Goal: Task Accomplishment & Management: Complete application form

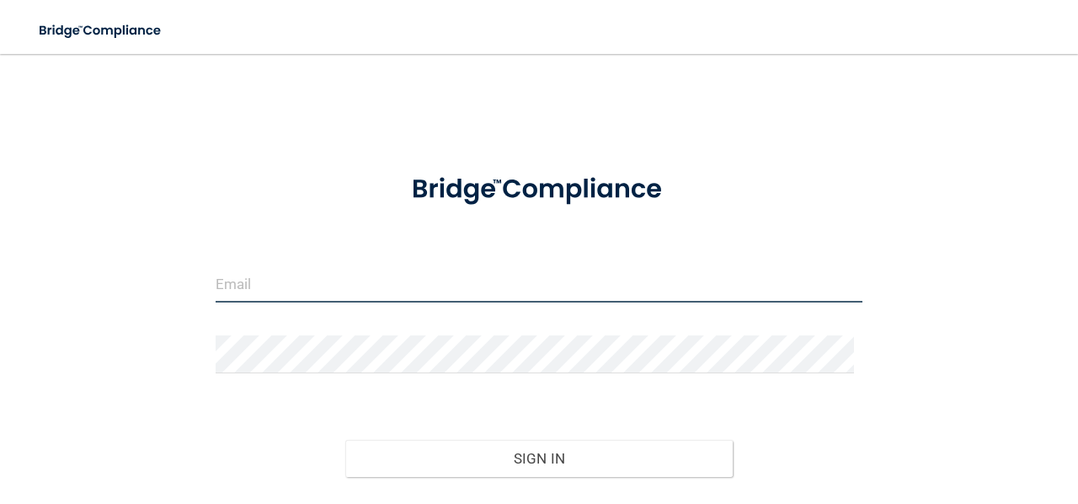
click at [425, 281] on input "email" at bounding box center [539, 283] width 647 height 38
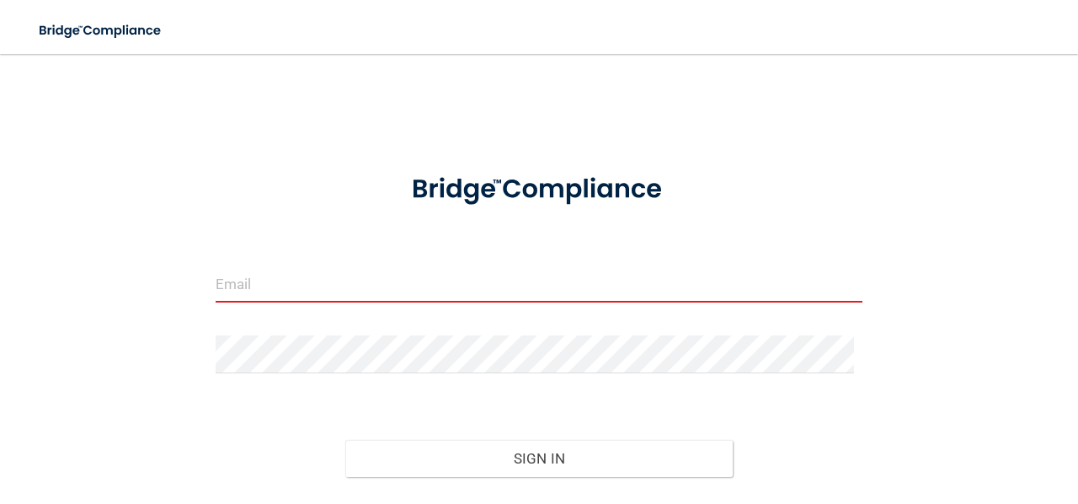
type input "[PERSON_NAME][EMAIL_ADDRESS][DOMAIN_NAME]"
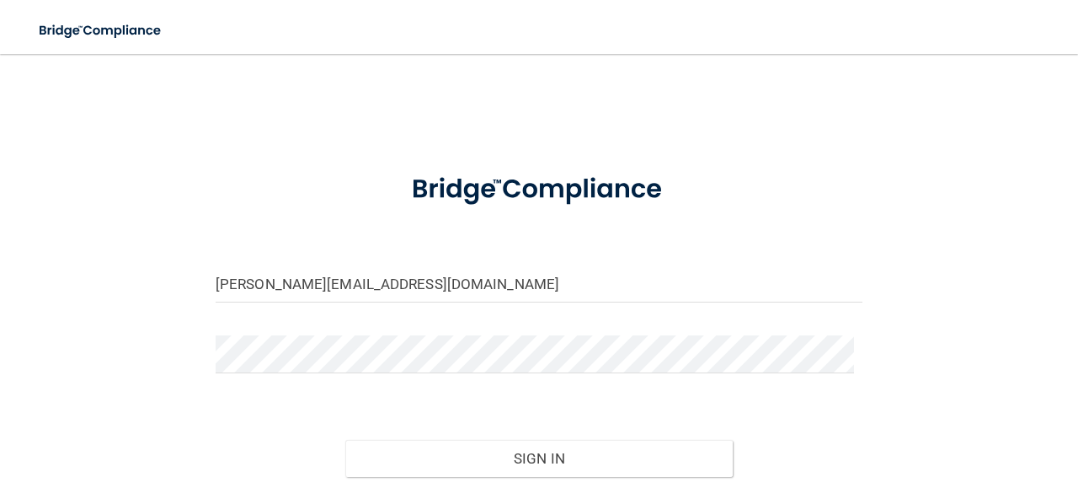
click at [345, 440] on button "Sign In" at bounding box center [539, 458] width 388 height 37
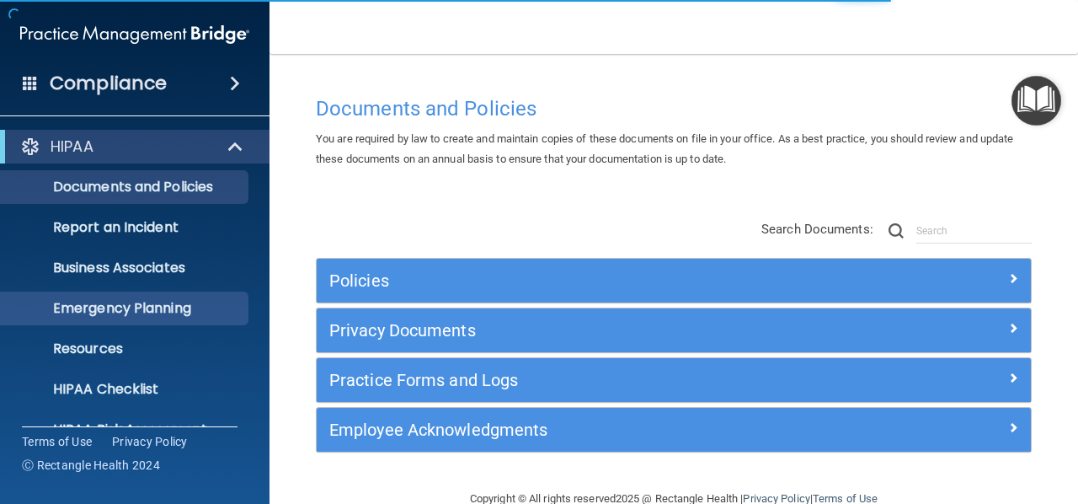
scroll to position [195, 0]
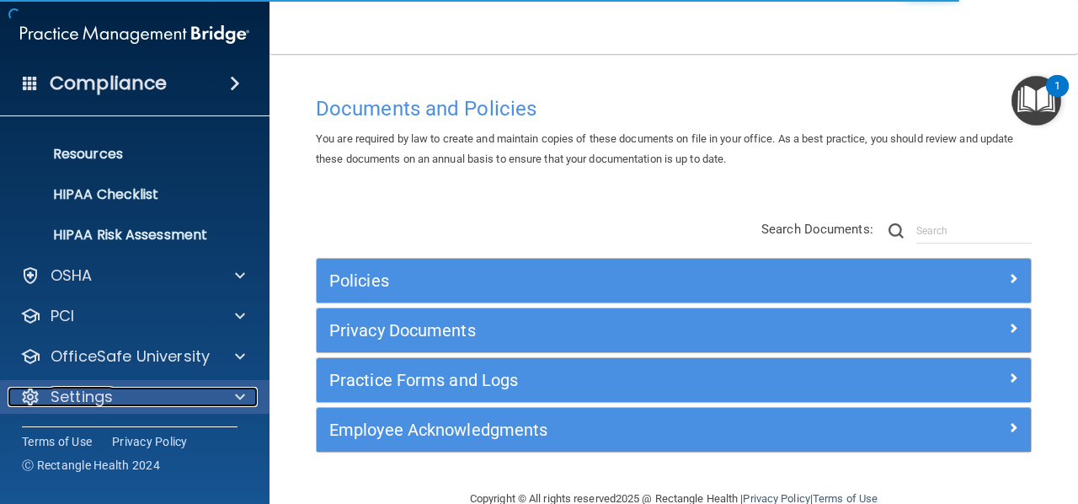
click at [106, 387] on p "Settings" at bounding box center [82, 397] width 62 height 20
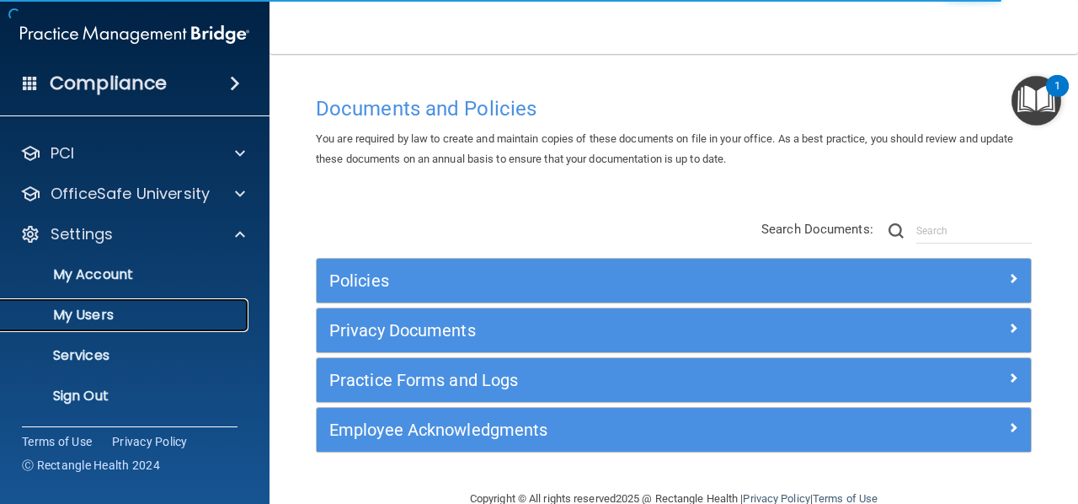
click at [115, 307] on p "My Users" at bounding box center [126, 315] width 230 height 17
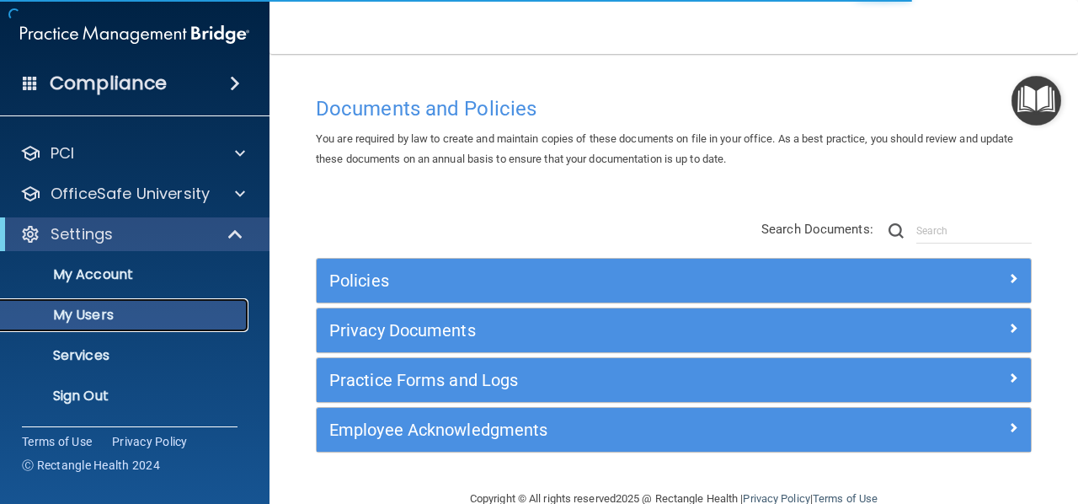
scroll to position [73, 0]
select select "20"
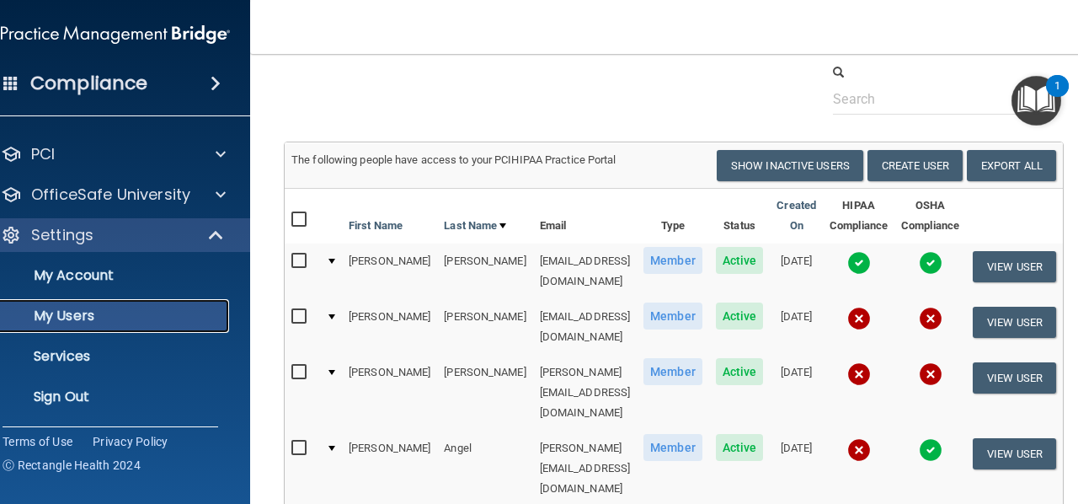
scroll to position [82, 0]
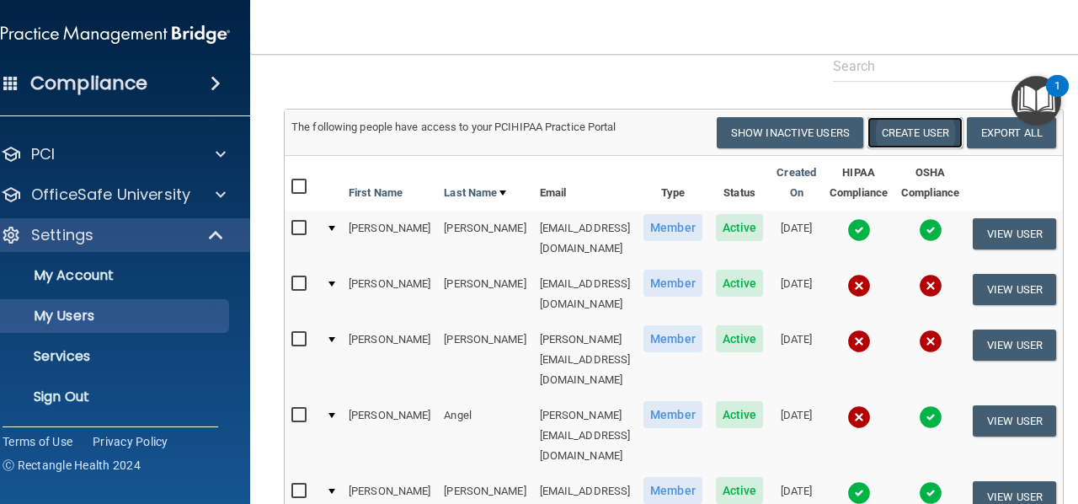
click at [893, 136] on button "Create User" at bounding box center [914, 132] width 95 height 31
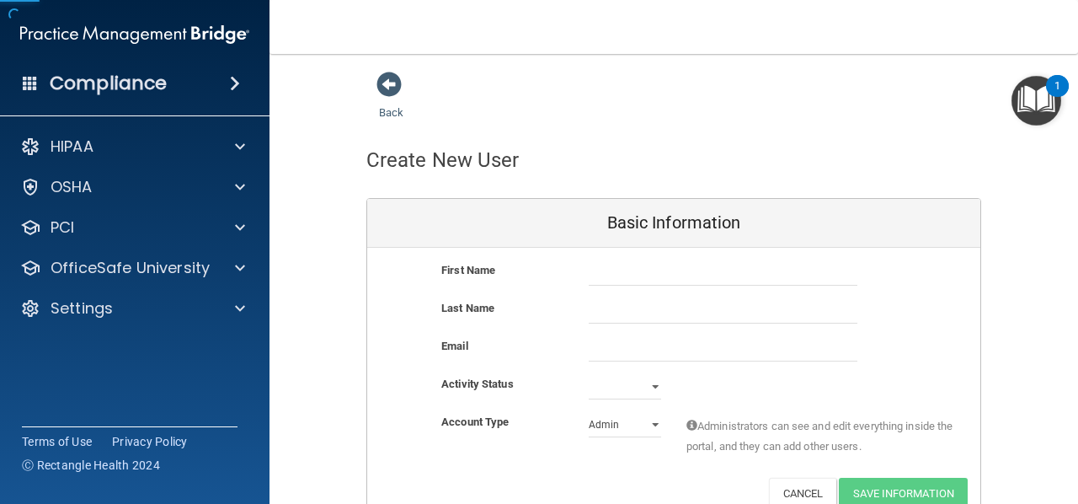
scroll to position [84, 0]
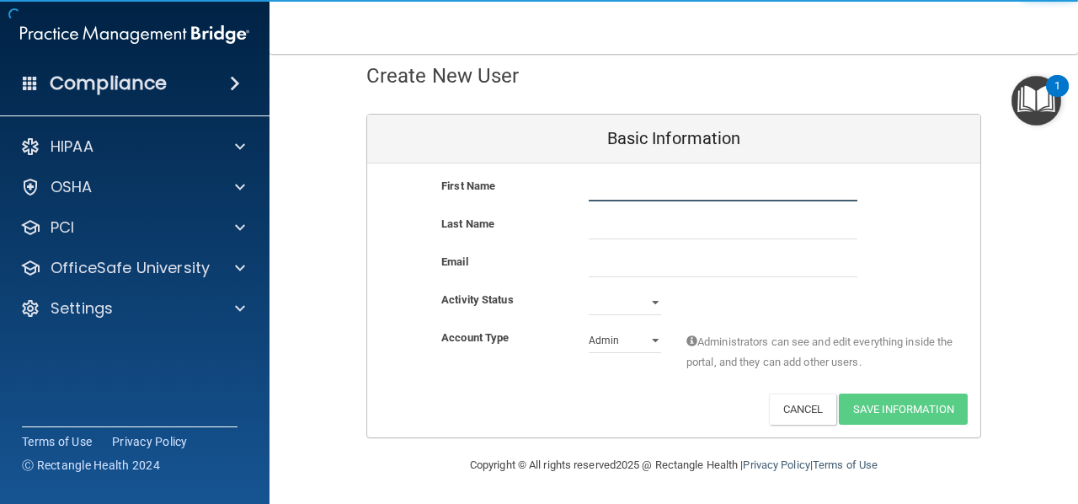
click at [618, 191] on input "text" at bounding box center [723, 188] width 269 height 25
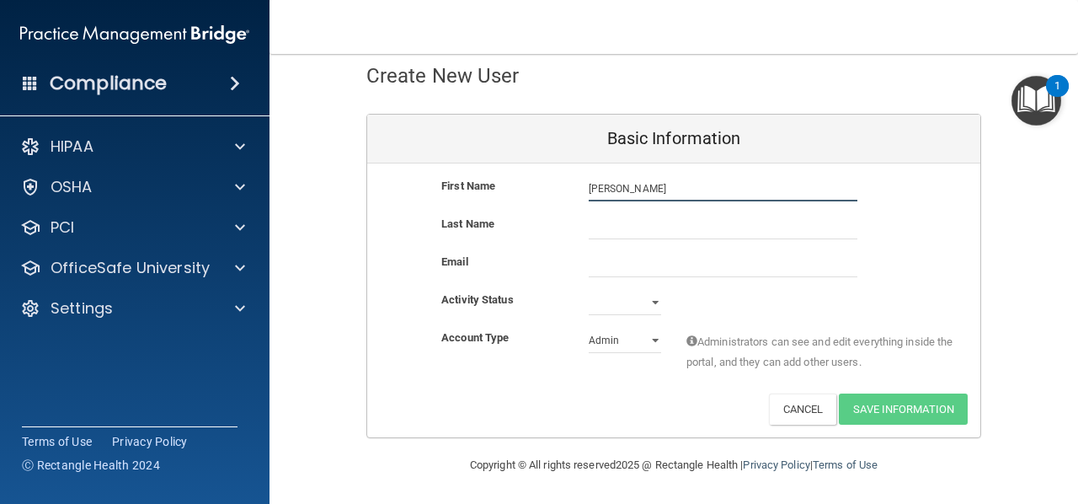
type input "[PERSON_NAME]"
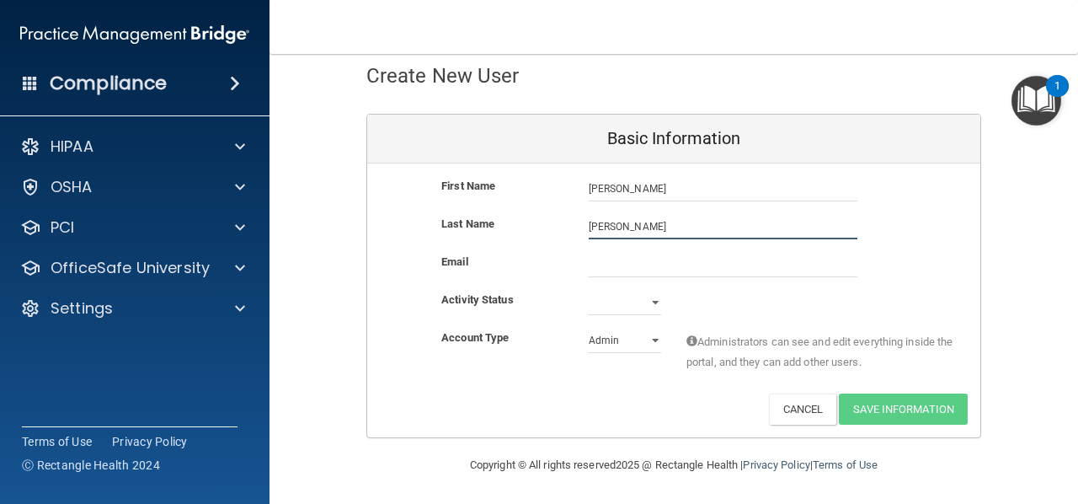
type input "[PERSON_NAME]"
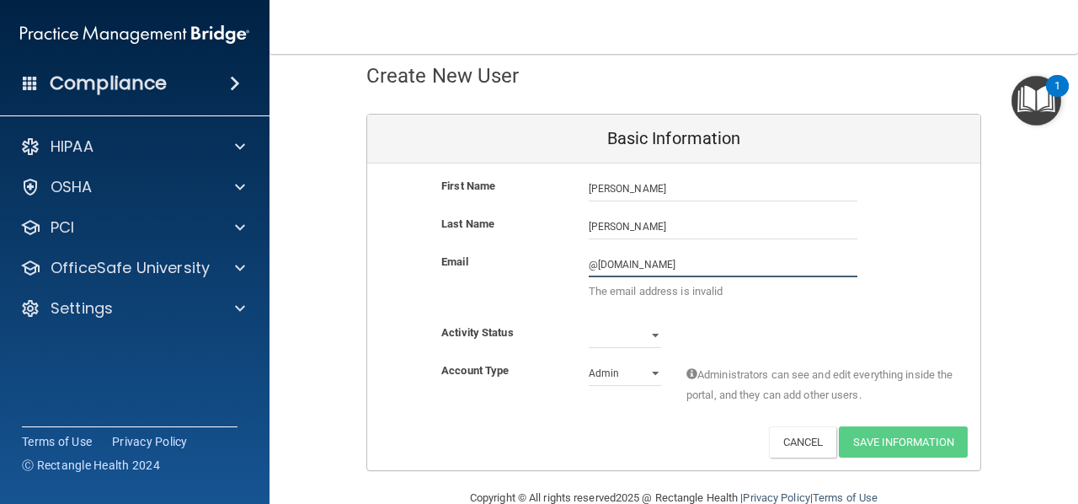
type input "@[DOMAIN_NAME]"
paste input "@[DOMAIN_NAME]"
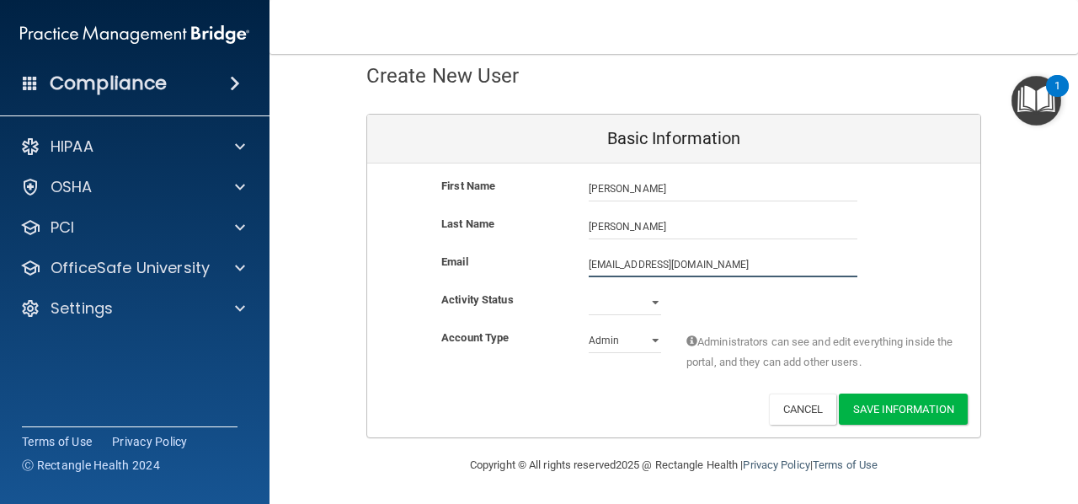
type input "[EMAIL_ADDRESS][DOMAIN_NAME]"
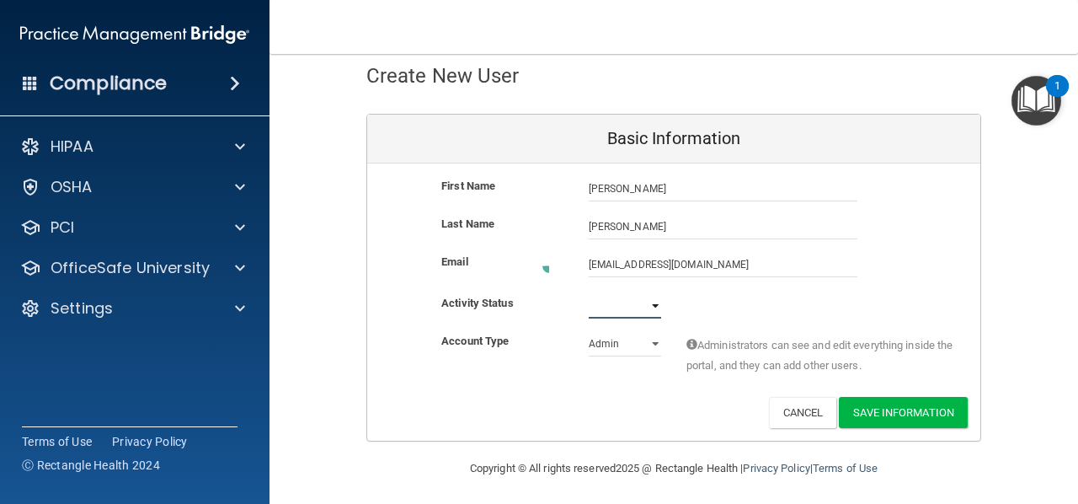
click at [613, 295] on select "Active Inactive" at bounding box center [625, 305] width 72 height 25
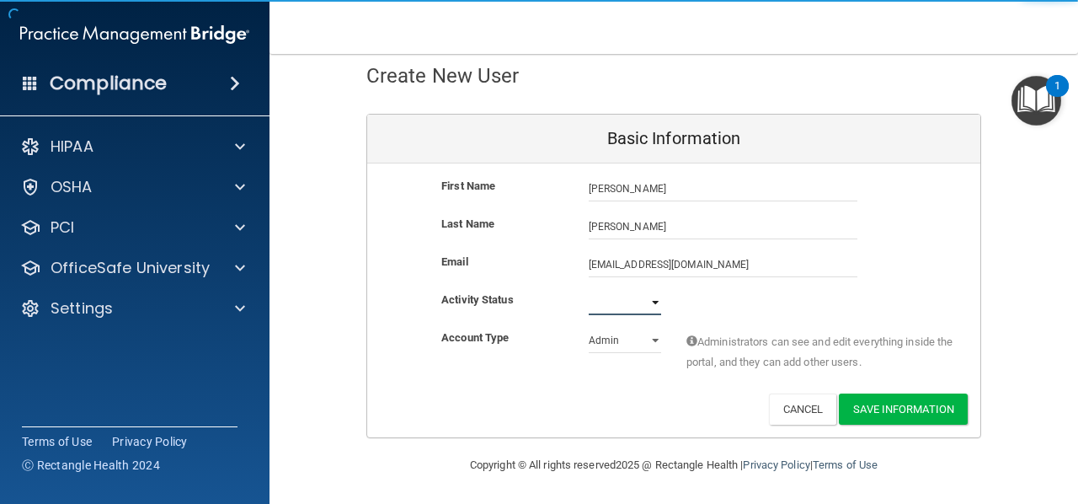
select select "active"
click at [589, 290] on select "Active Inactive" at bounding box center [625, 302] width 72 height 25
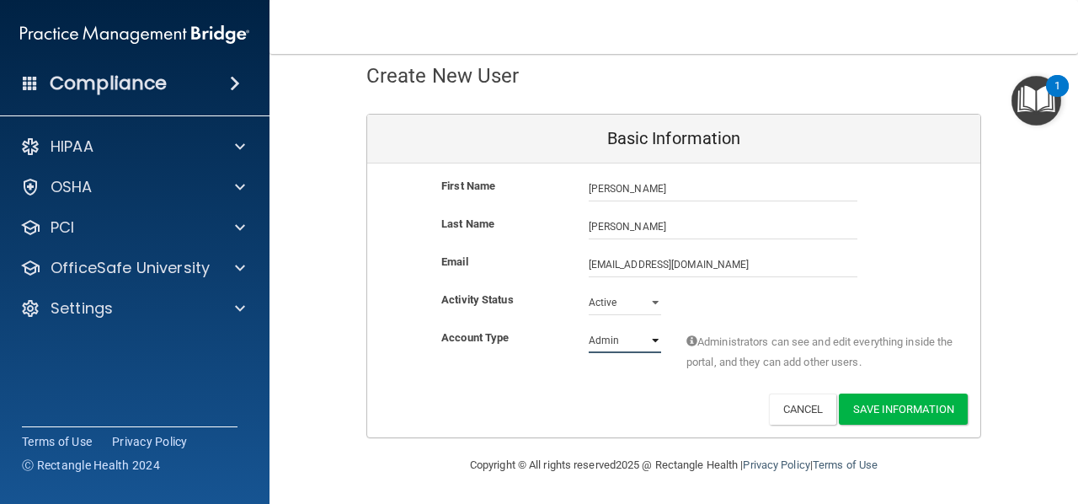
click at [605, 346] on select "Admin Member" at bounding box center [625, 340] width 72 height 25
select select "practice_member"
click at [589, 328] on select "Admin Member" at bounding box center [625, 340] width 72 height 25
click at [898, 408] on button "Save Information" at bounding box center [903, 408] width 129 height 31
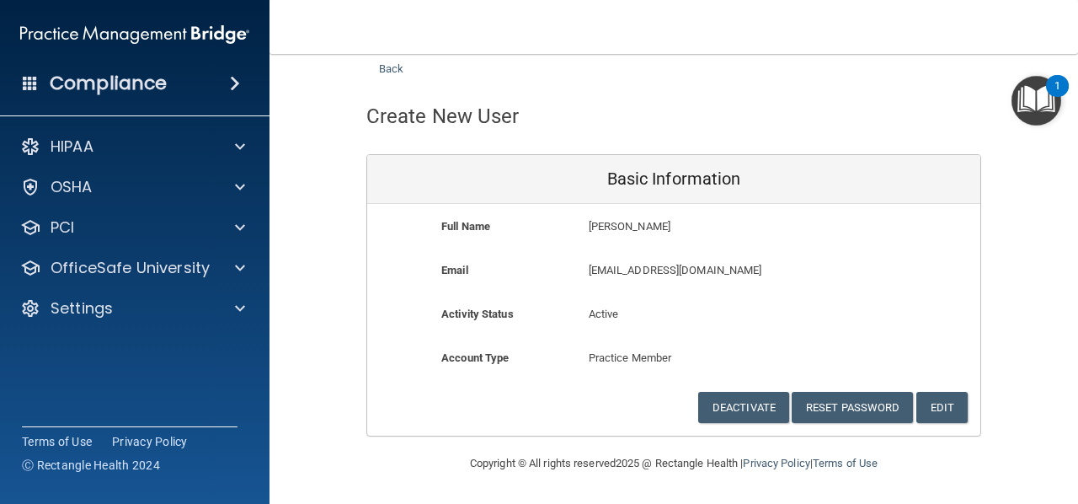
scroll to position [42, 0]
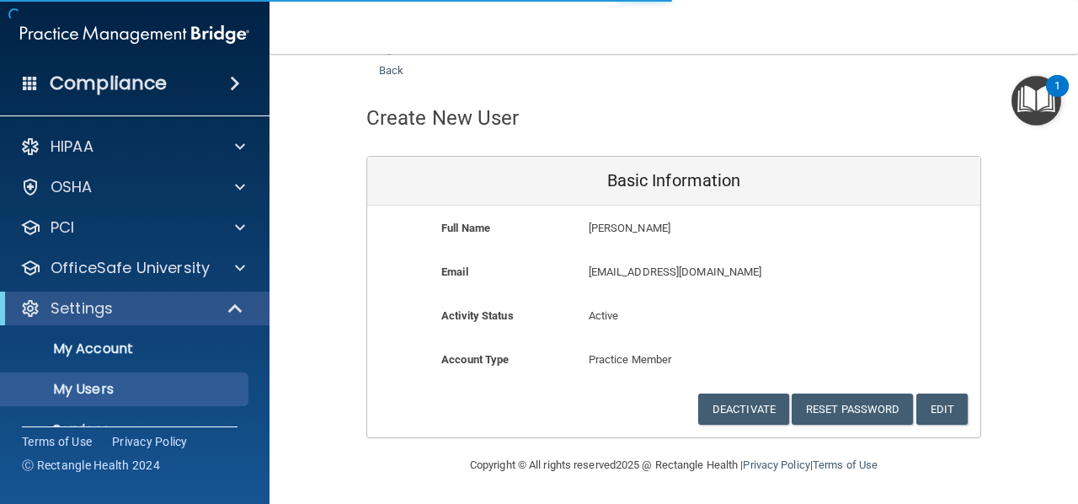
select select "20"
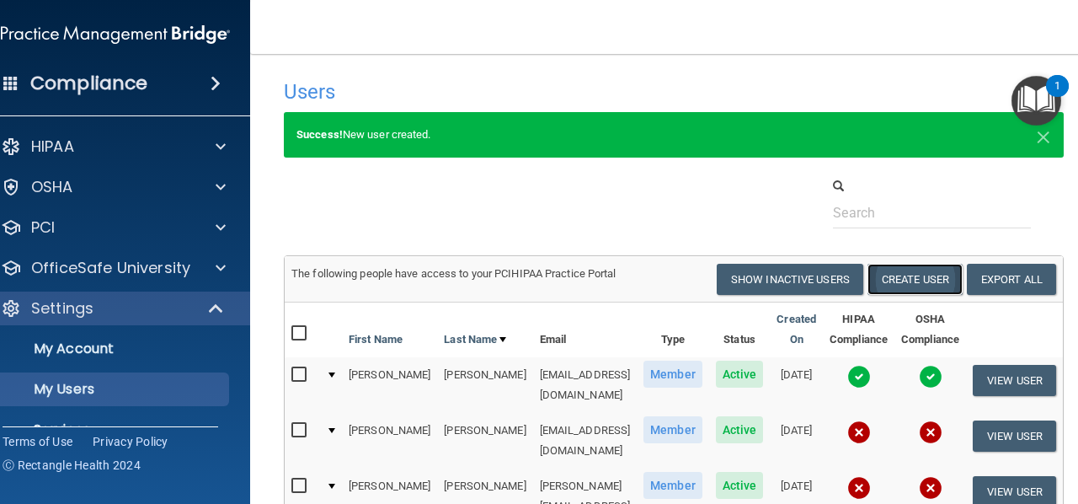
click at [889, 278] on button "Create User" at bounding box center [914, 279] width 95 height 31
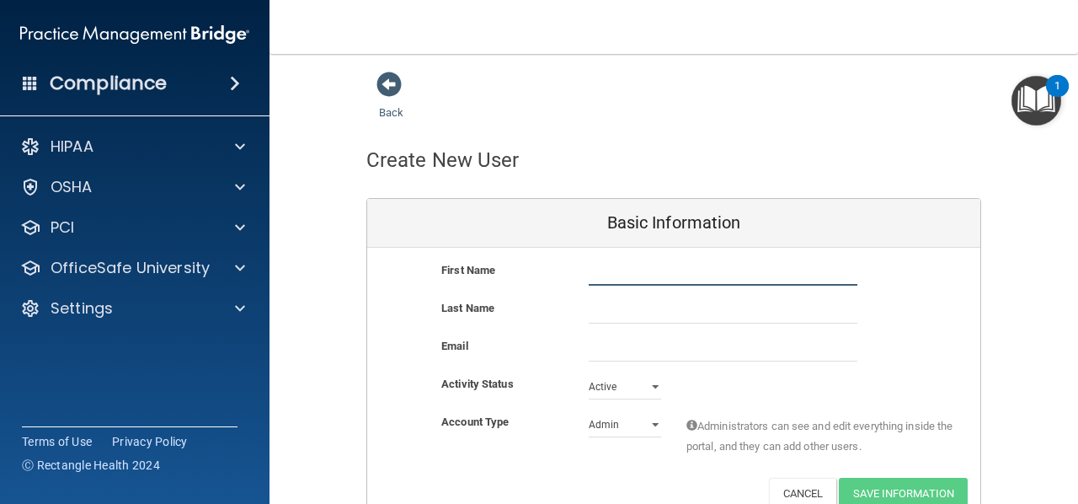
click at [659, 278] on input "text" at bounding box center [723, 272] width 269 height 25
type input "Zeena"
type input "Housini"
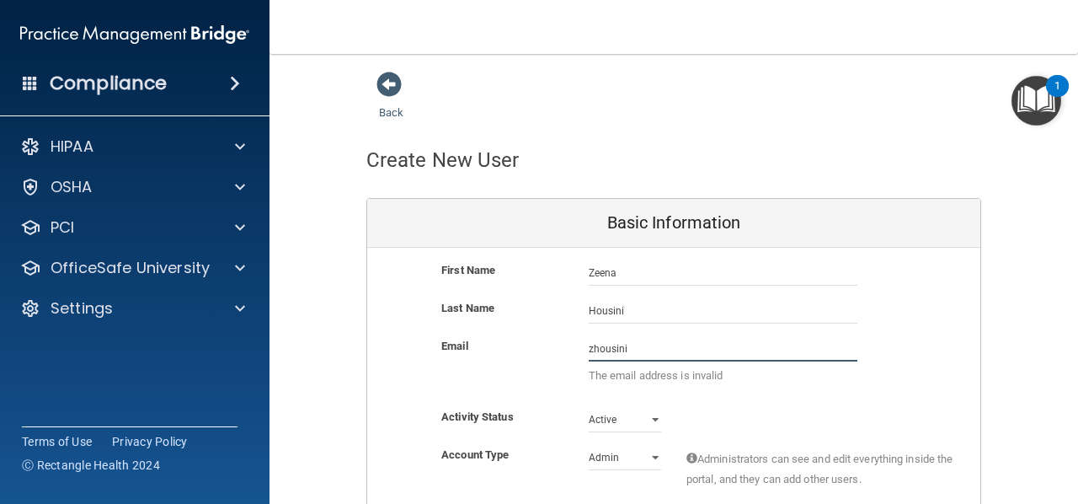
paste input "@[DOMAIN_NAME]"
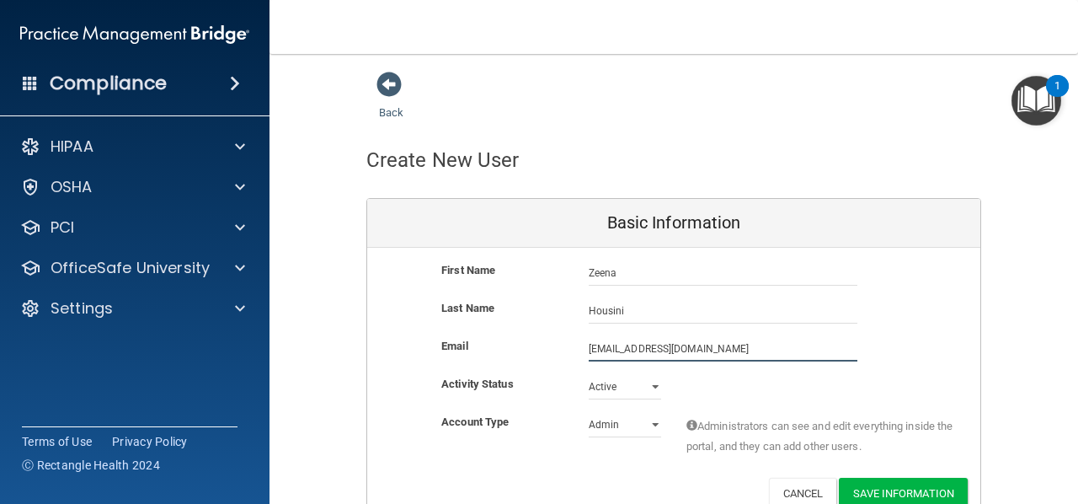
type input "[EMAIL_ADDRESS][DOMAIN_NAME]"
click at [872, 477] on button "Save Information" at bounding box center [903, 492] width 129 height 31
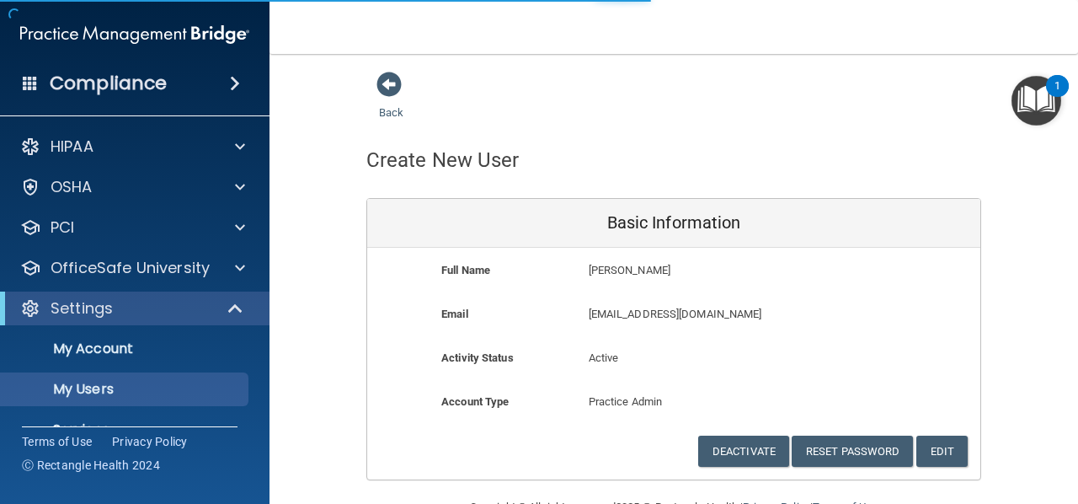
select select "20"
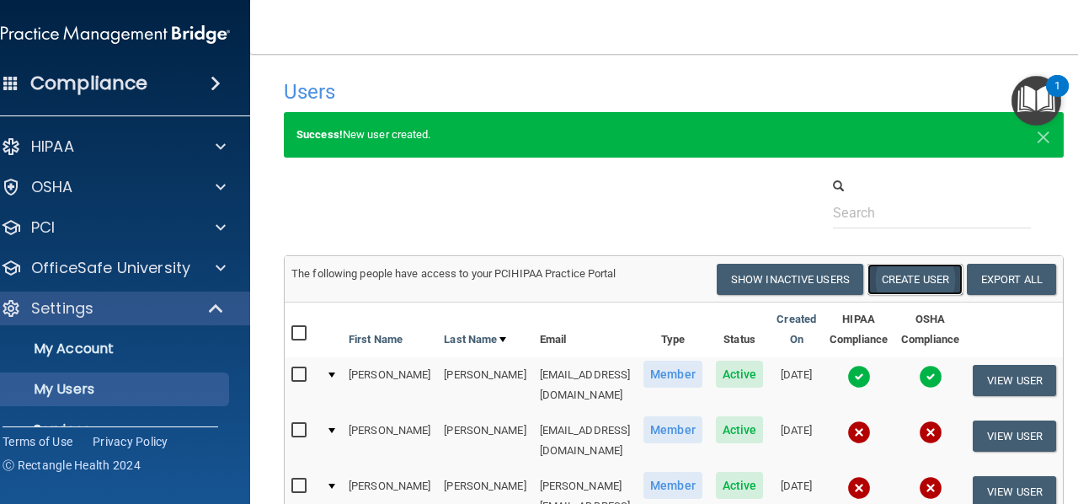
click at [896, 285] on button "Create User" at bounding box center [914, 279] width 95 height 31
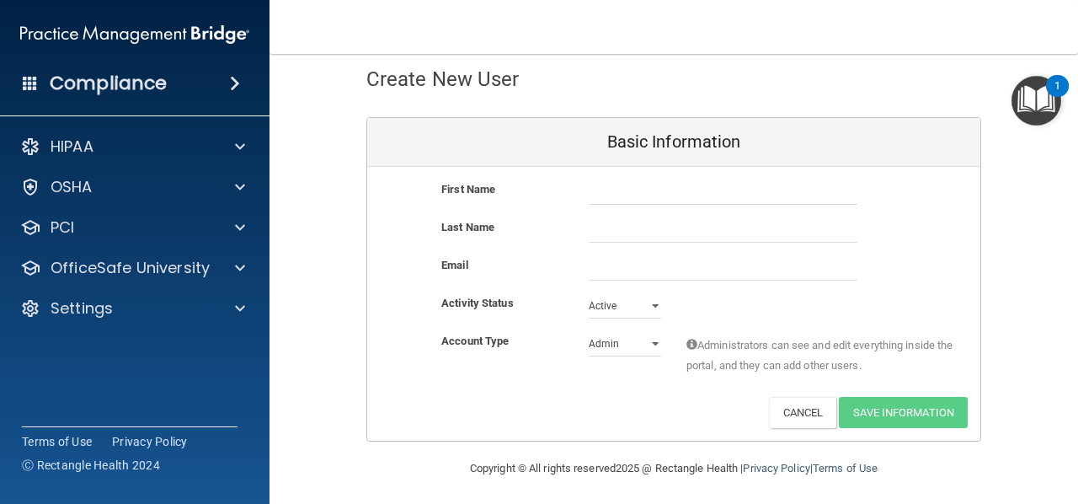
scroll to position [82, 0]
click at [641, 189] on input "text" at bounding box center [723, 191] width 269 height 25
type input "[PERSON_NAME]"
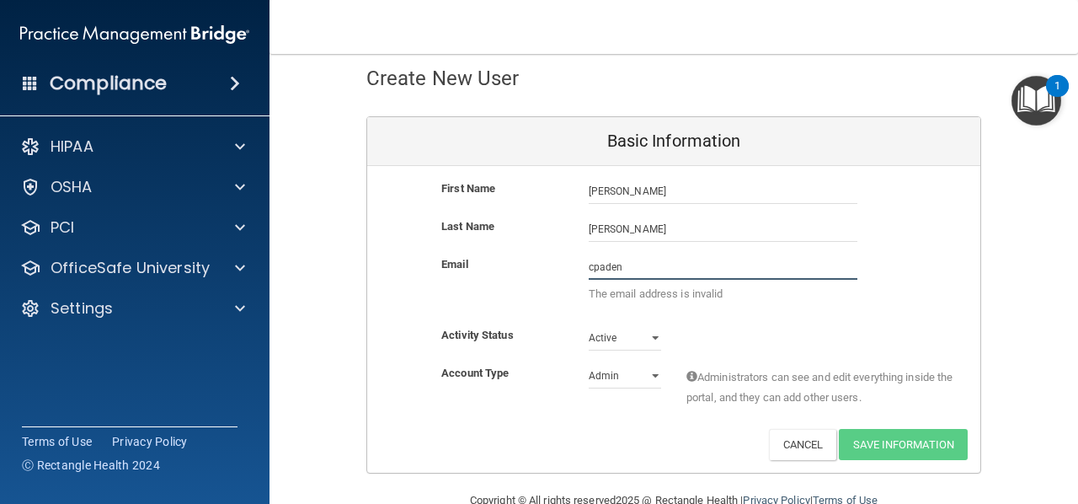
paste input "@[DOMAIN_NAME]"
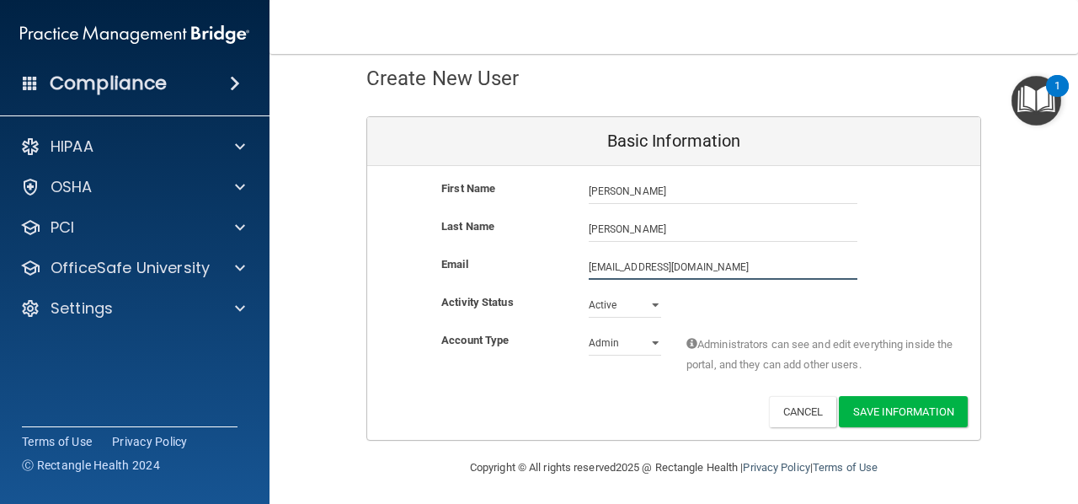
type input "[EMAIL_ADDRESS][DOMAIN_NAME]"
click at [631, 309] on select "Active Inactive" at bounding box center [625, 304] width 72 height 25
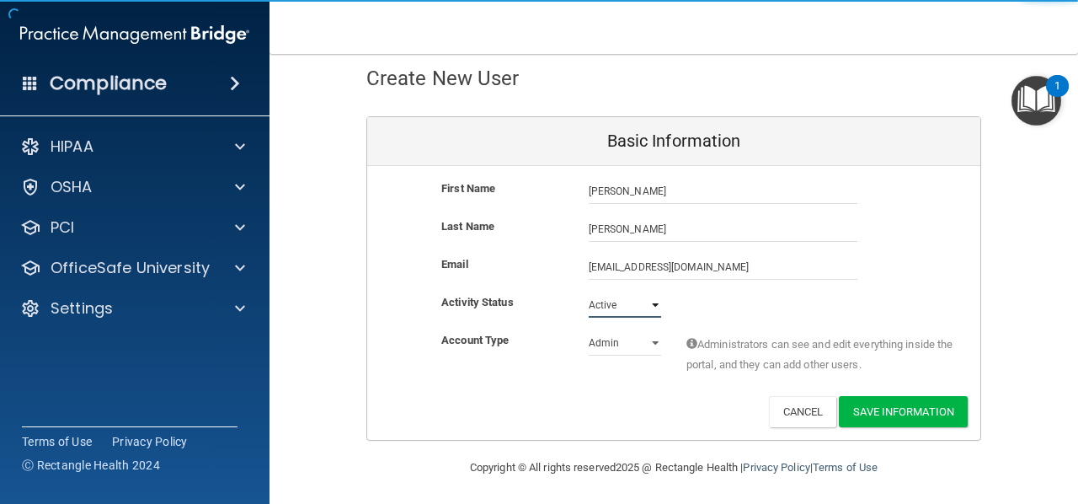
click at [631, 309] on select "Active Inactive" at bounding box center [625, 304] width 72 height 25
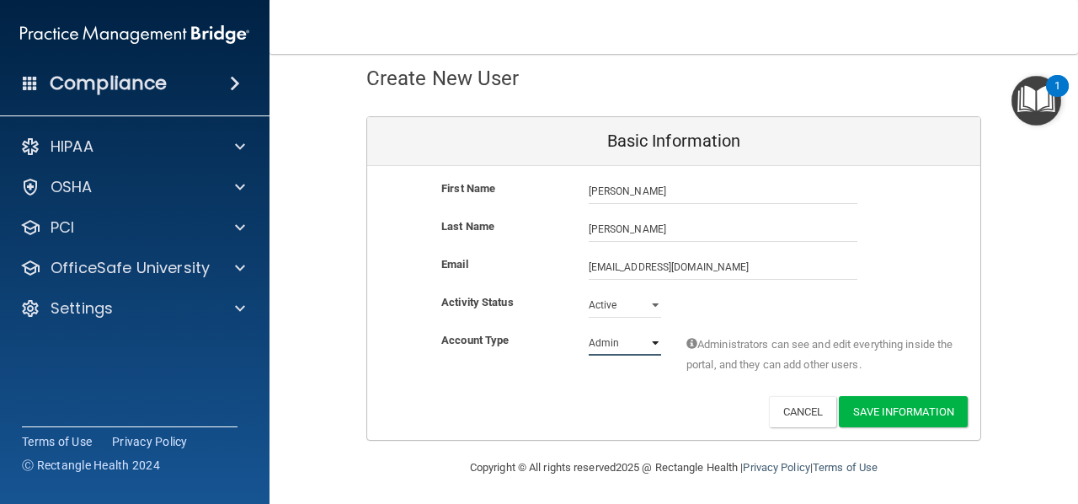
click at [623, 347] on select "Admin Member" at bounding box center [625, 342] width 72 height 25
select select "practice_member"
click at [589, 330] on select "Admin Member" at bounding box center [625, 342] width 72 height 25
drag, startPoint x: 903, startPoint y: 408, endPoint x: 911, endPoint y: 413, distance: 9.4
click at [911, 413] on button "Save Information" at bounding box center [903, 411] width 129 height 31
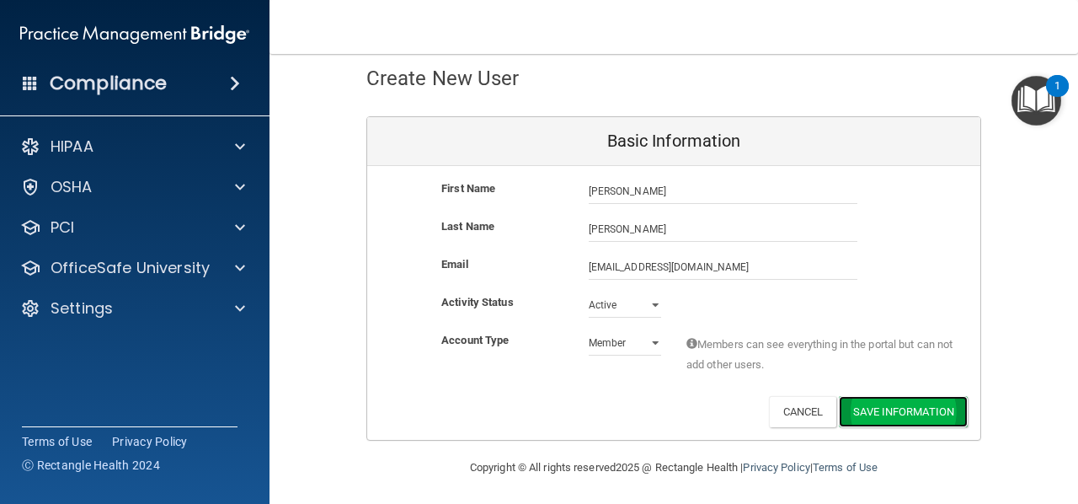
scroll to position [42, 0]
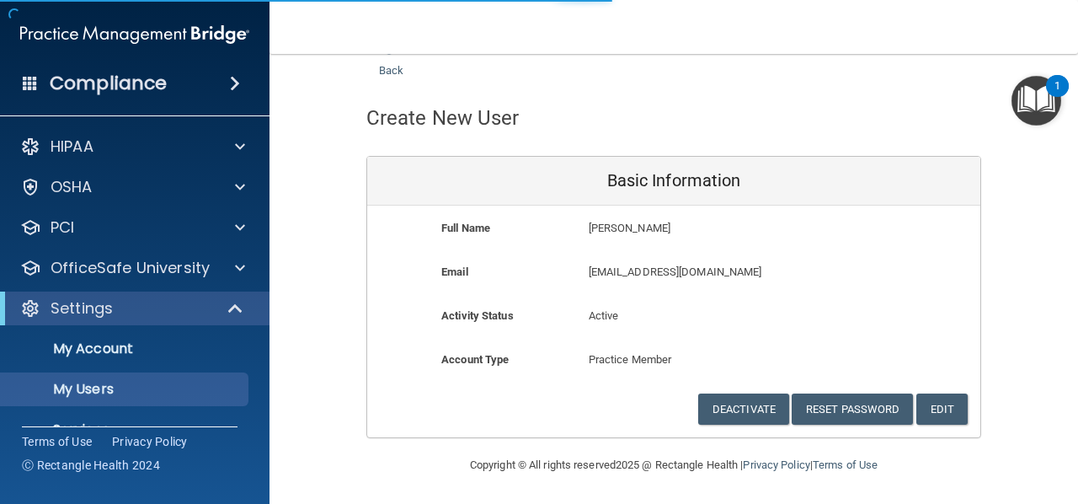
select select "20"
